Goal: Find contact information: Find contact information

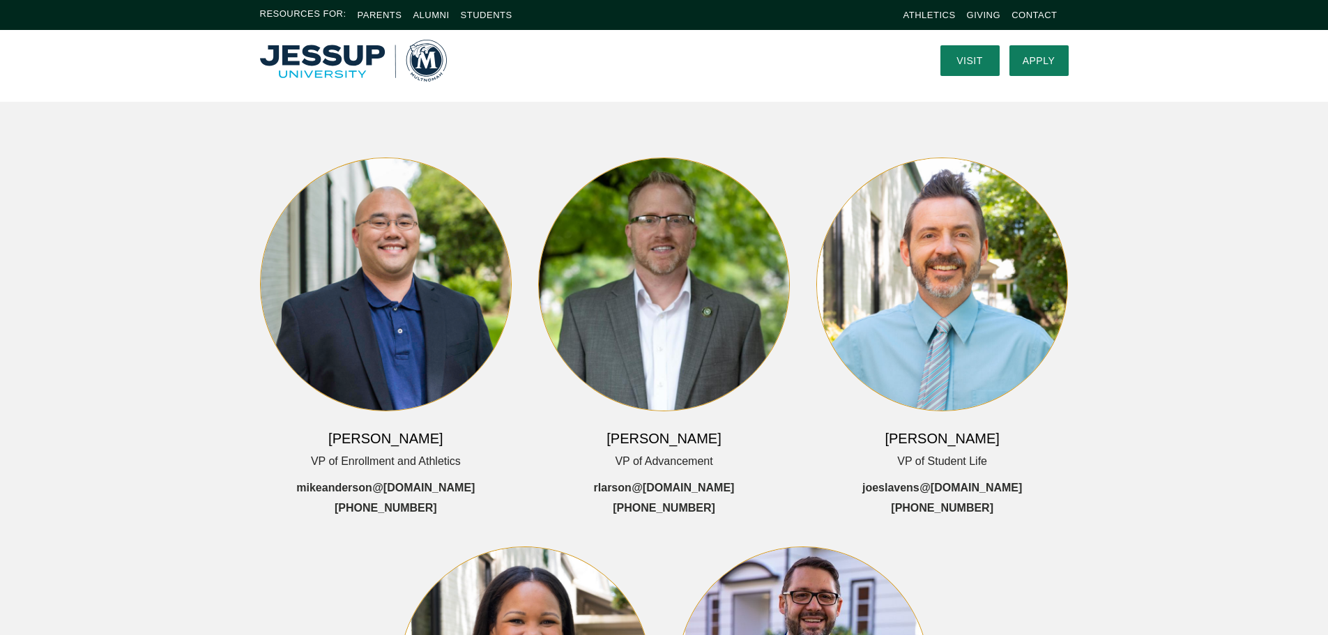
scroll to position [70, 0]
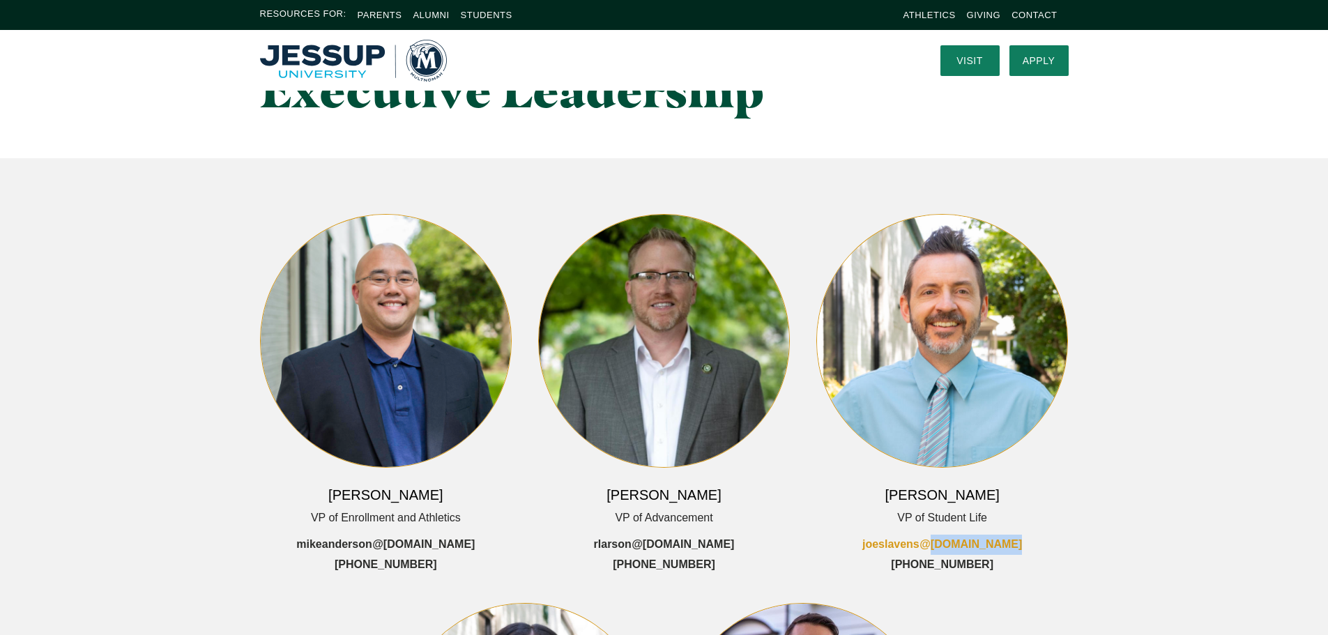
drag, startPoint x: 1022, startPoint y: 542, endPoint x: 930, endPoint y: 538, distance: 92.1
click at [930, 538] on div "[PERSON_NAME] VP of Student Life joeslavens @[DOMAIN_NAME] [PHONE_NUMBER]" at bounding box center [942, 394] width 252 height 361
click at [1079, 567] on div "[PERSON_NAME] VP of Student Life joeslavens @[DOMAIN_NAME] [PHONE_NUMBER]" at bounding box center [942, 394] width 278 height 361
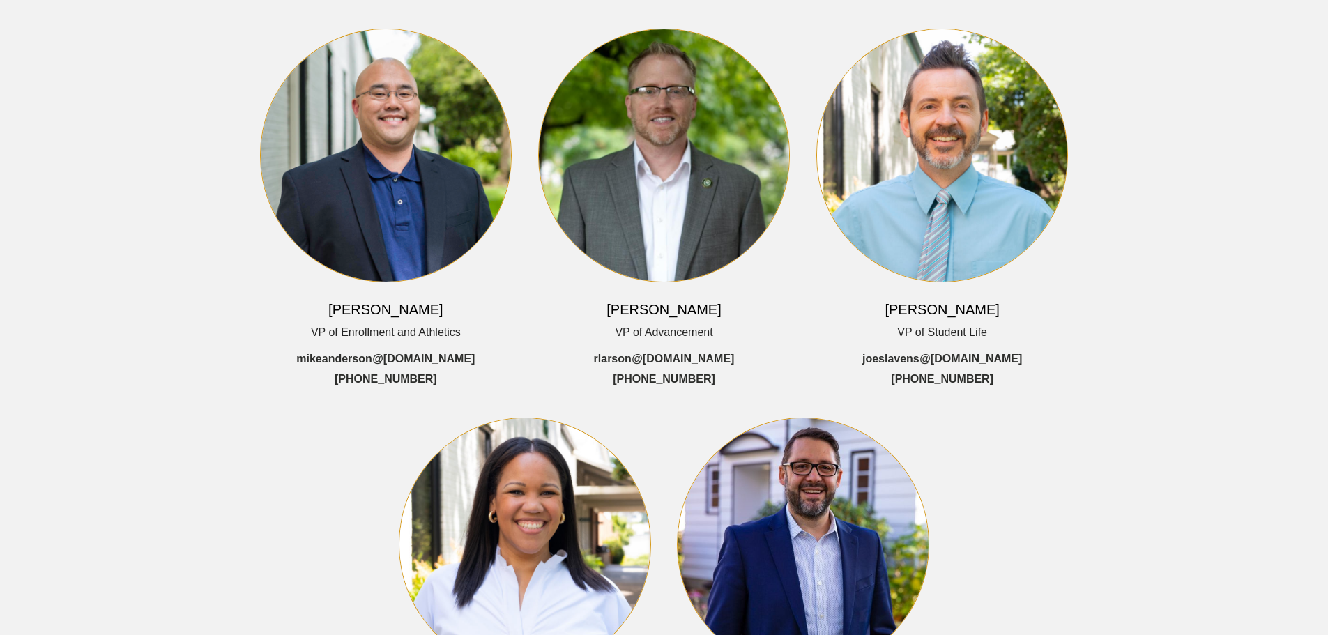
scroll to position [279, 0]
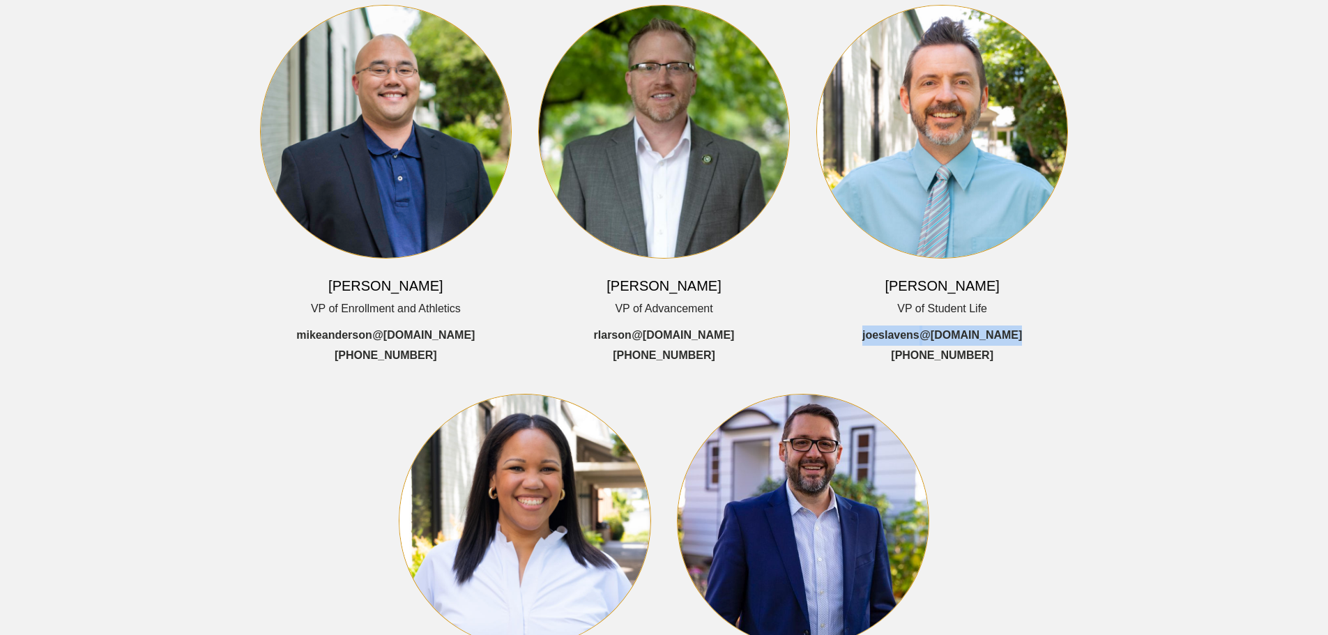
drag, startPoint x: 1019, startPoint y: 337, endPoint x: 864, endPoint y: 330, distance: 155.0
click at [864, 330] on div "[PERSON_NAME] VP of Student Life joeslavens @[DOMAIN_NAME] [PHONE_NUMBER]" at bounding box center [942, 185] width 252 height 361
drag, startPoint x: 990, startPoint y: 358, endPoint x: 856, endPoint y: 335, distance: 136.6
click at [856, 335] on div "[PERSON_NAME] VP of Student Life joeslavens @[DOMAIN_NAME] [PHONE_NUMBER]" at bounding box center [942, 185] width 252 height 361
click at [998, 375] on div "[PERSON_NAME] VP of Enrollment and Athletics mikeanderson @[DOMAIN_NAME] [PHONE…" at bounding box center [664, 366] width 892 height 778
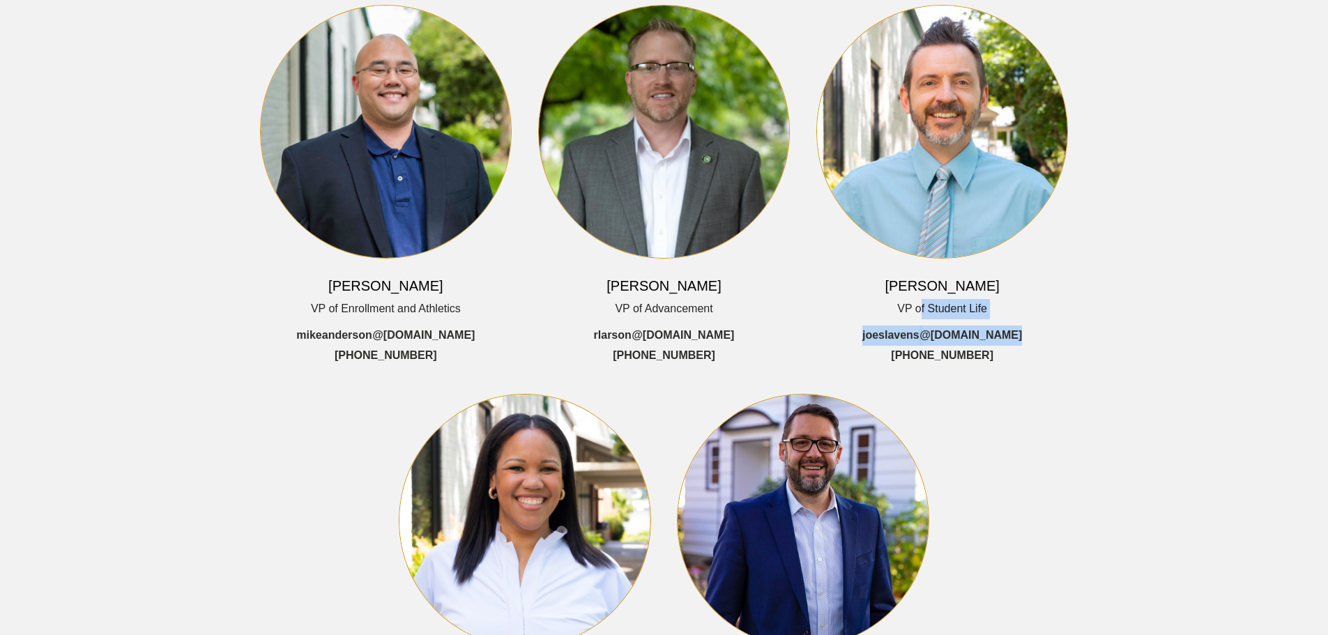
drag, startPoint x: 1000, startPoint y: 364, endPoint x: 920, endPoint y: 306, distance: 98.3
click at [920, 306] on div "[PERSON_NAME] VP of Student Life joeslavens @[DOMAIN_NAME] [PHONE_NUMBER]" at bounding box center [942, 185] width 252 height 361
click at [996, 368] on div "[PERSON_NAME] VP of Enrollment and Athletics mikeanderson @[DOMAIN_NAME] [PHONE…" at bounding box center [664, 366] width 892 height 778
drag, startPoint x: 997, startPoint y: 358, endPoint x: 904, endPoint y: 293, distance: 113.2
click at [904, 293] on div "[PERSON_NAME] VP of Student Life joeslavens @[DOMAIN_NAME] [PHONE_NUMBER]" at bounding box center [942, 185] width 252 height 361
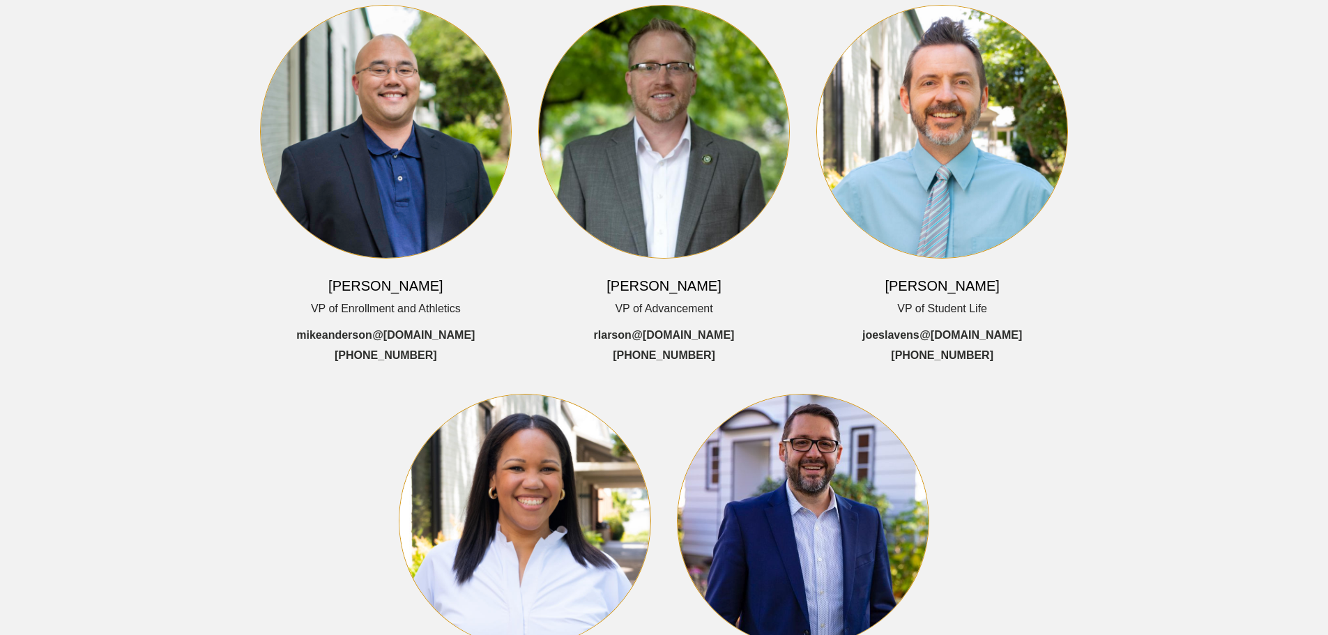
click at [1035, 369] on div "[PERSON_NAME] VP of Enrollment and Athletics mikeanderson @[DOMAIN_NAME] [PHONE…" at bounding box center [664, 366] width 892 height 778
click at [995, 361] on div "[PERSON_NAME] VP of Student Life joeslavens @[DOMAIN_NAME] [PHONE_NUMBER]" at bounding box center [942, 185] width 252 height 361
click at [1028, 364] on div "[PERSON_NAME] VP of Student Life joeslavens @[DOMAIN_NAME] [PHONE_NUMBER]" at bounding box center [942, 185] width 252 height 361
drag, startPoint x: 851, startPoint y: 333, endPoint x: 996, endPoint y: 363, distance: 148.1
click at [996, 363] on div "[PERSON_NAME] VP of Student Life joeslavens @[DOMAIN_NAME] [PHONE_NUMBER]" at bounding box center [942, 185] width 252 height 361
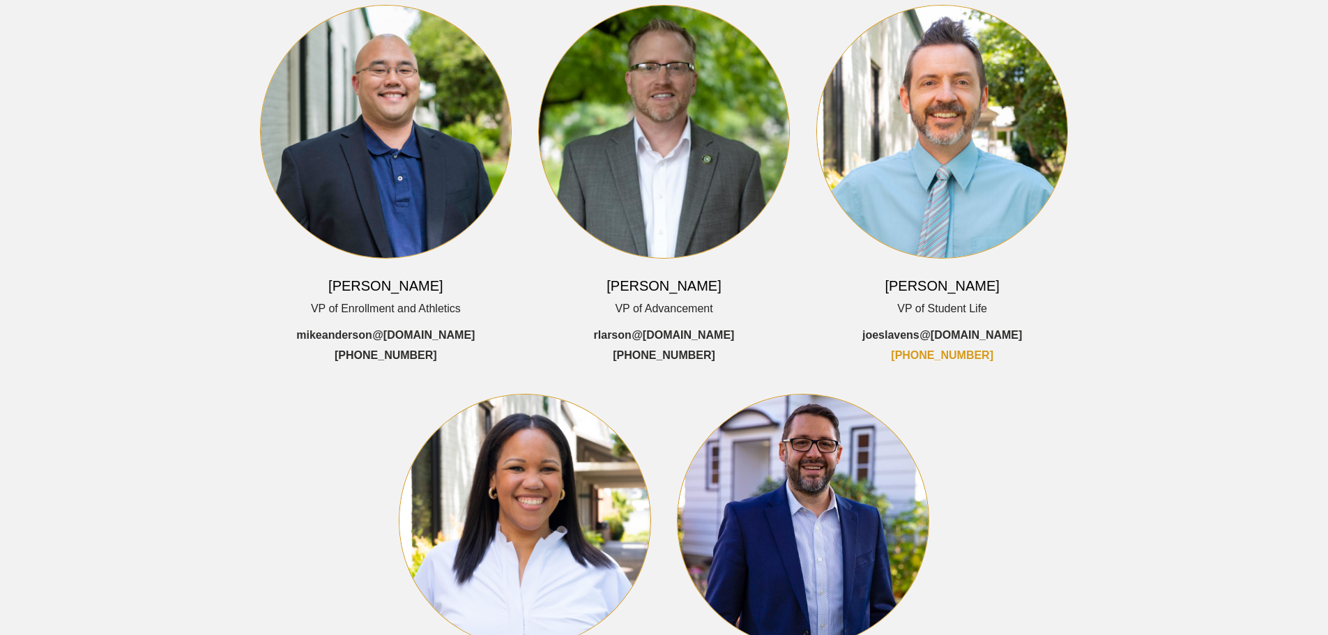
copy div "joeslavens @[DOMAIN_NAME] [PHONE_NUMBER]"
